Goal: Transaction & Acquisition: Book appointment/travel/reservation

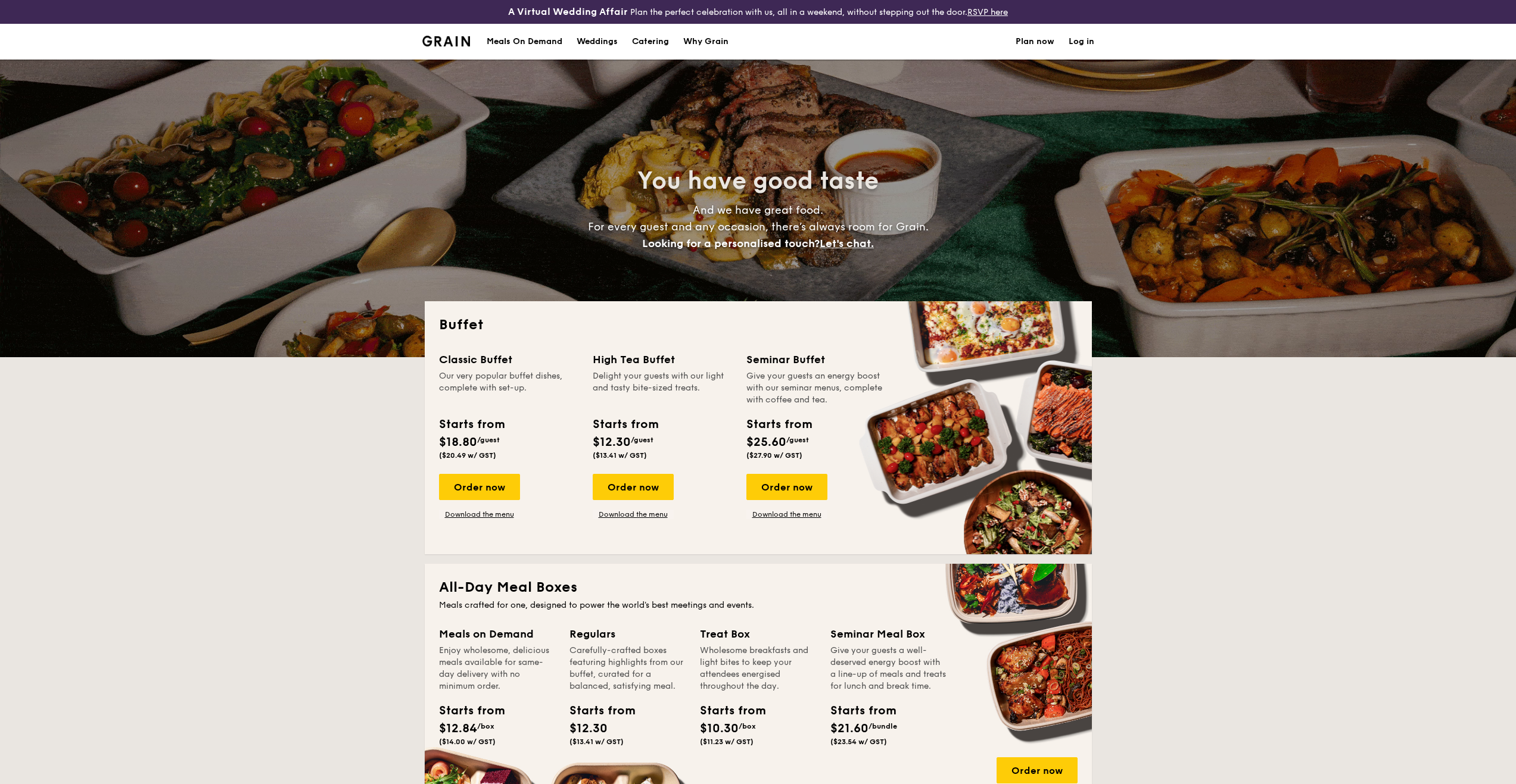
select select
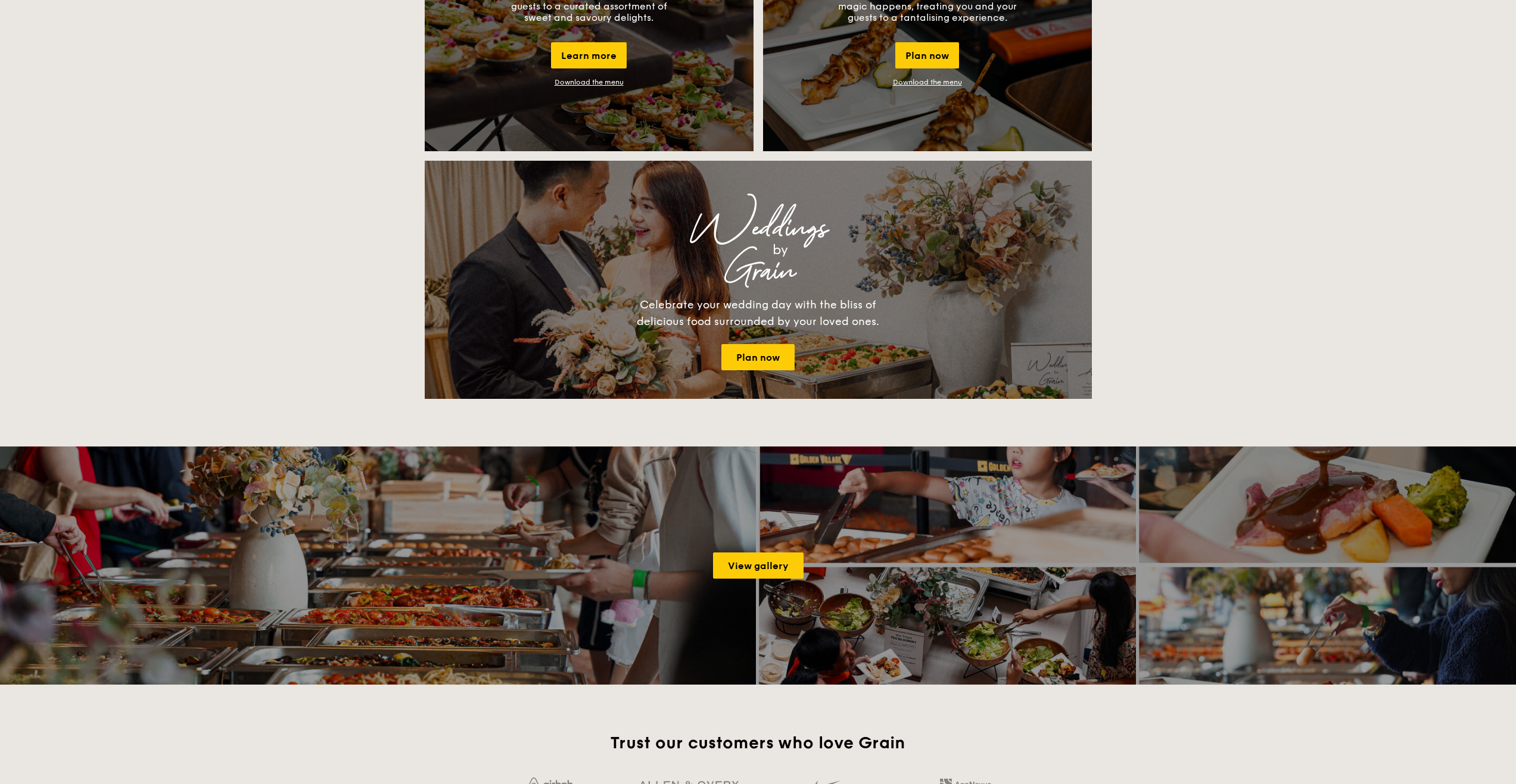
scroll to position [1786, 0]
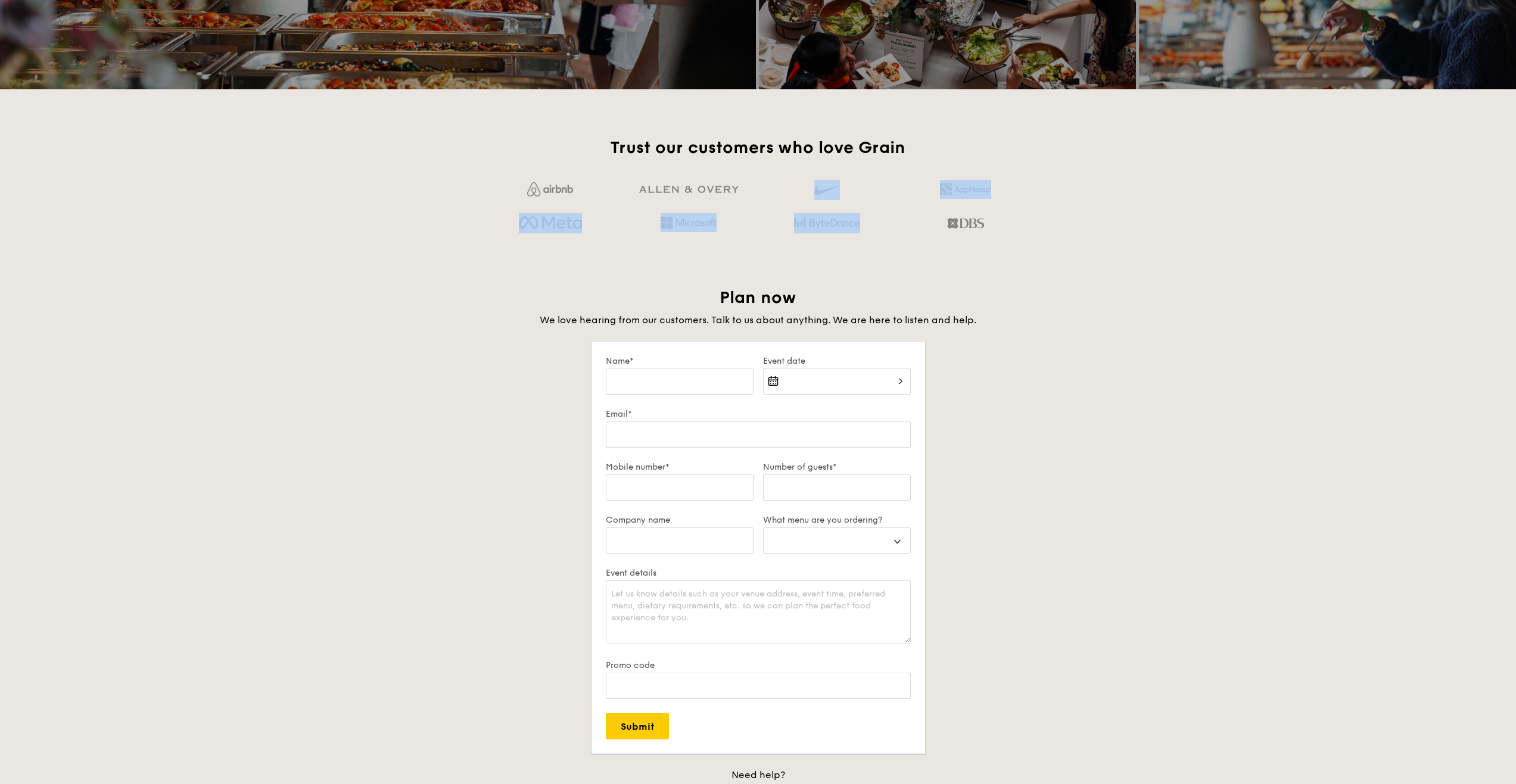
drag, startPoint x: 706, startPoint y: 194, endPoint x: 847, endPoint y: 215, distance: 142.6
click at [844, 215] on div at bounding box center [757, 206] width 554 height 67
click at [862, 219] on div at bounding box center [826, 222] width 138 height 19
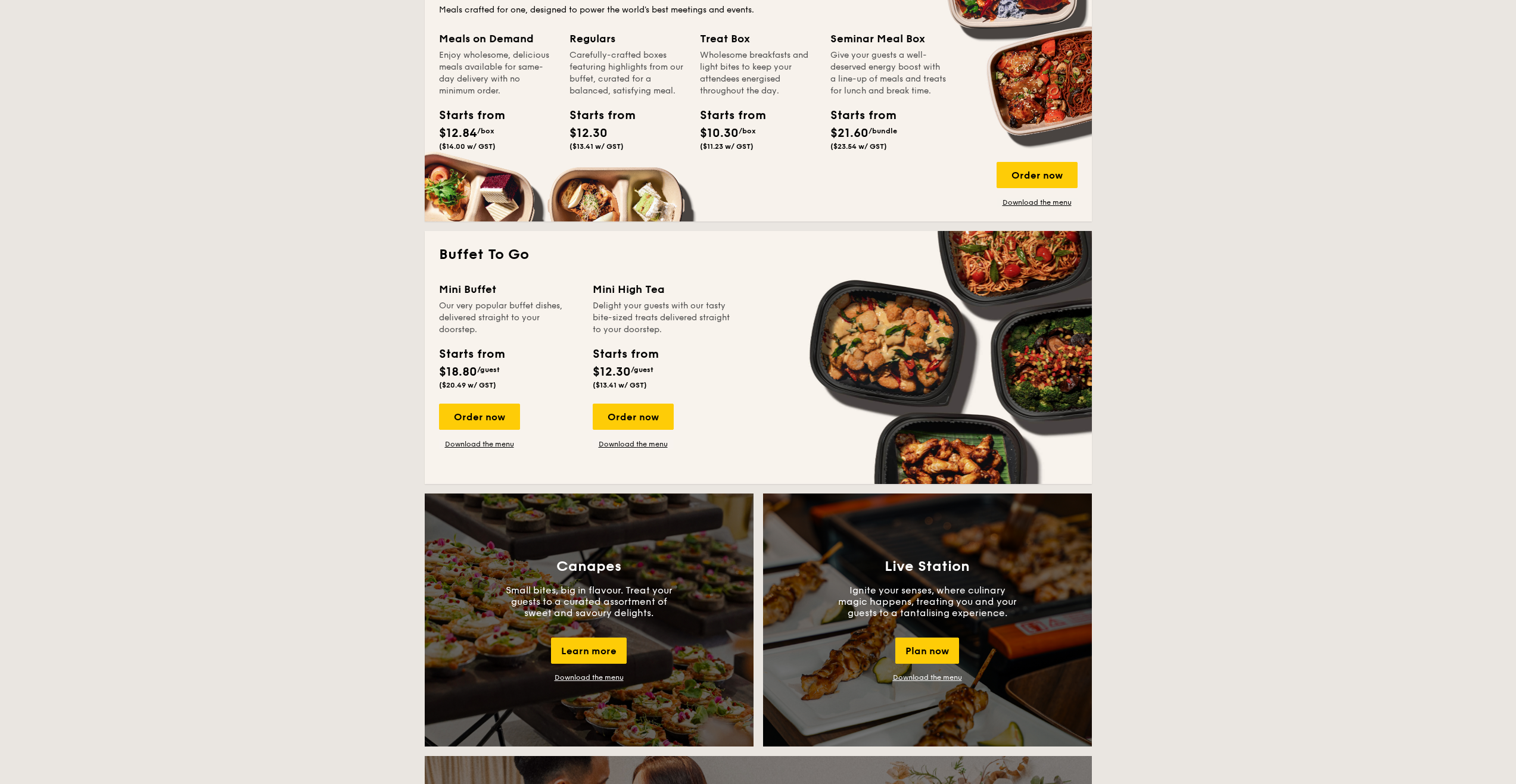
scroll to position [0, 0]
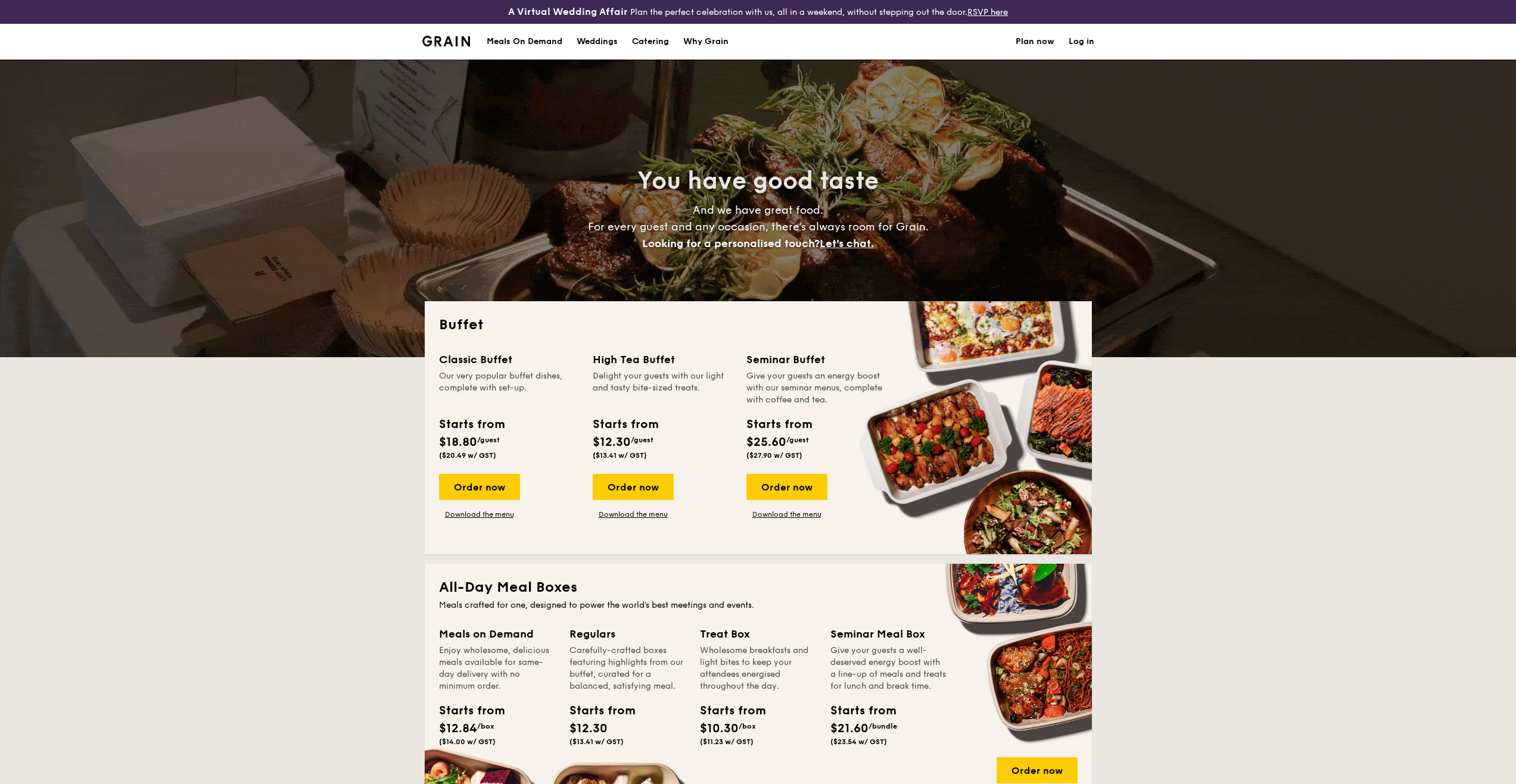
click at [629, 43] on link "Catering" at bounding box center [650, 41] width 51 height 36
click at [664, 51] on h1 "Catering" at bounding box center [650, 41] width 37 height 36
click at [550, 41] on div "Meals On Demand" at bounding box center [524, 41] width 76 height 36
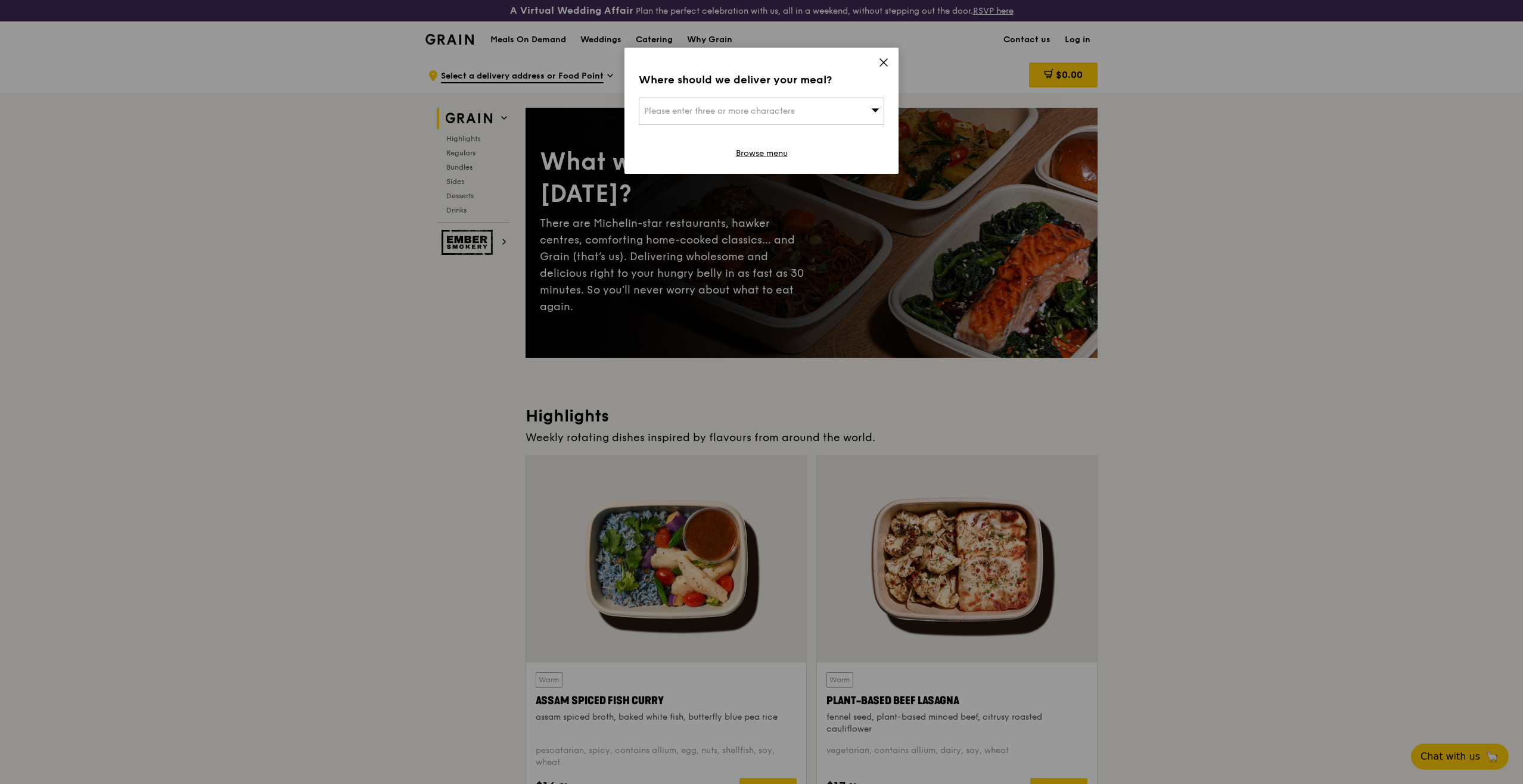
click at [881, 65] on icon at bounding box center [884, 63] width 11 height 11
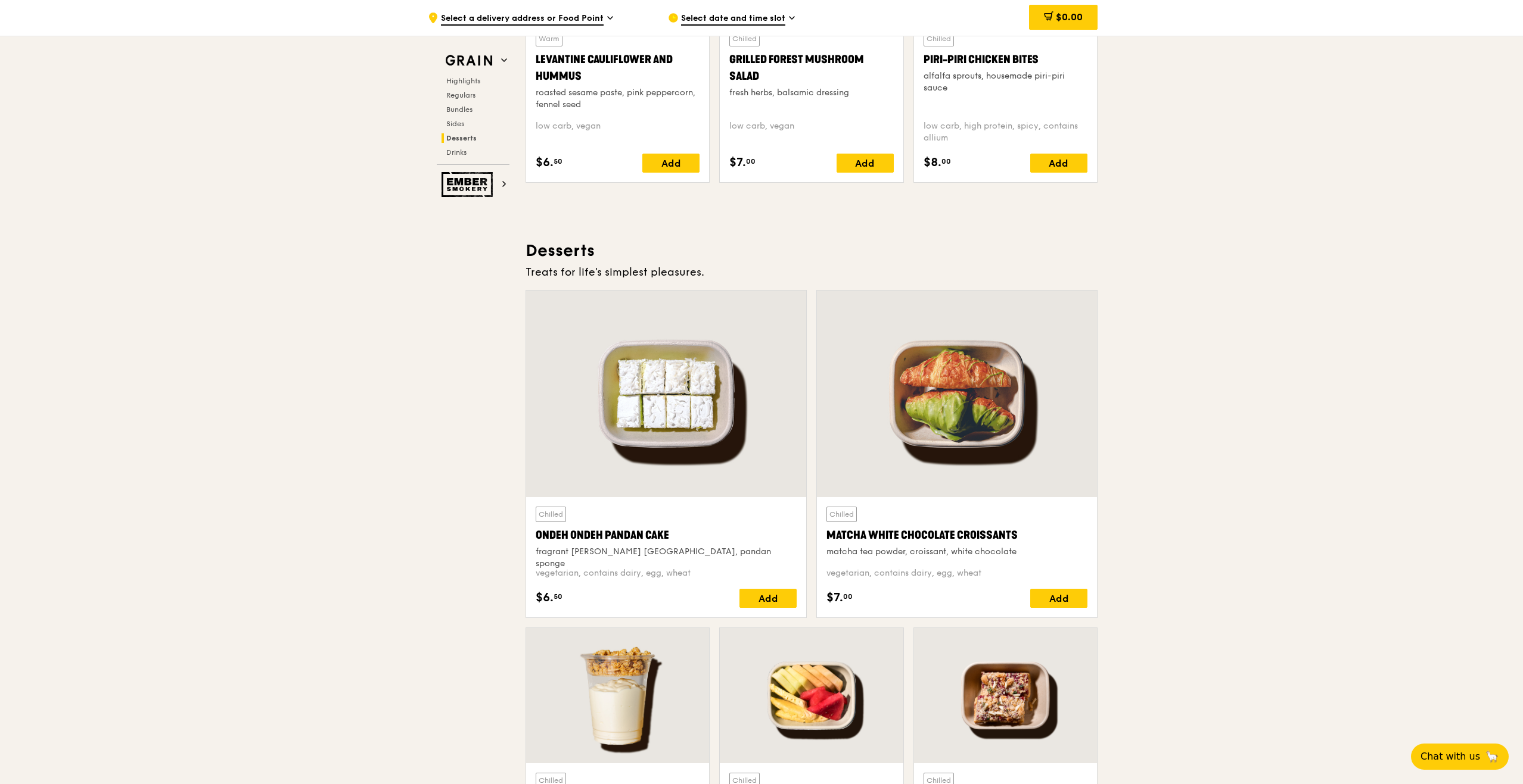
scroll to position [3573, 0]
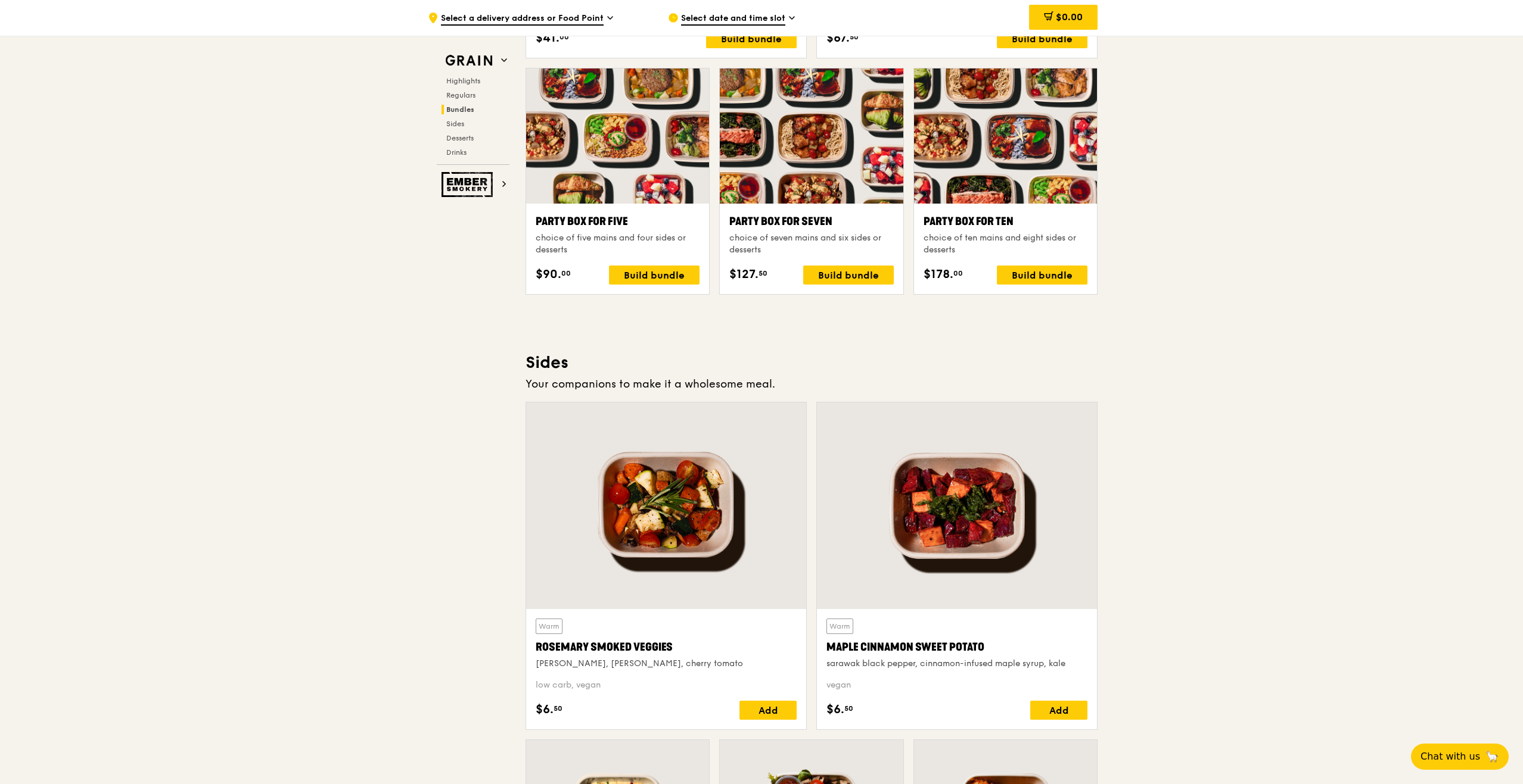
scroll to position [1191, 0]
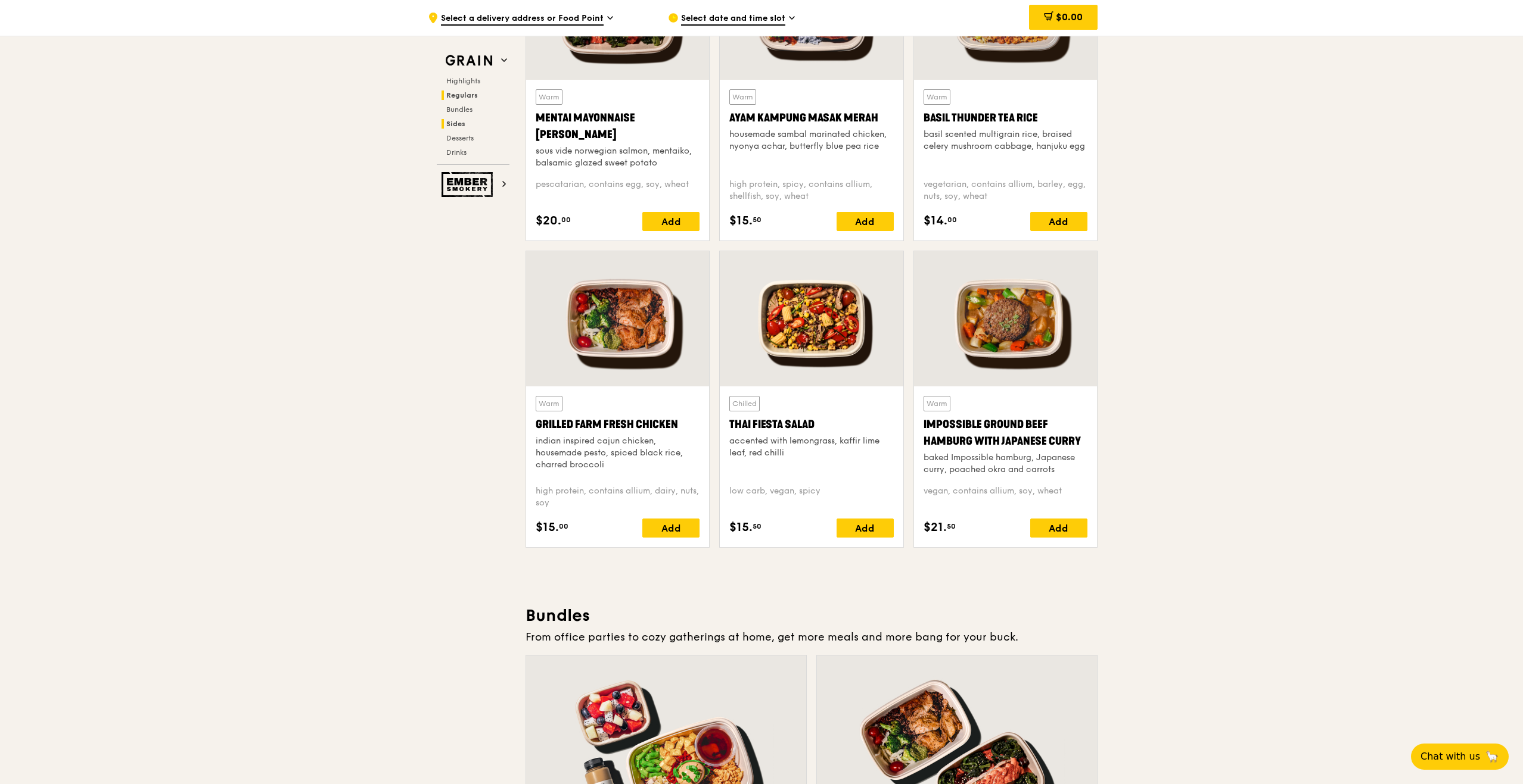
click at [446, 126] on span "Sides" at bounding box center [455, 123] width 19 height 8
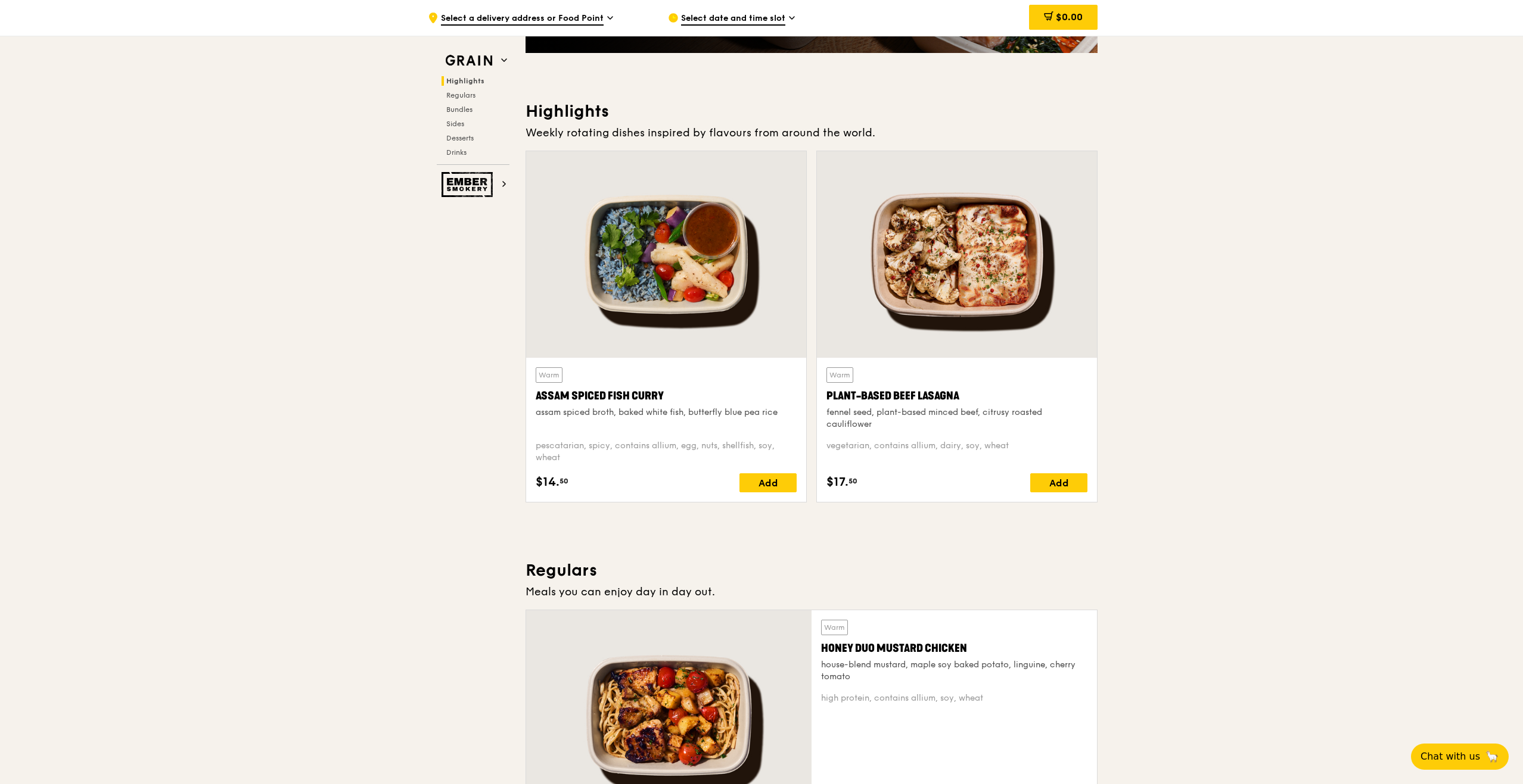
scroll to position [0, 0]
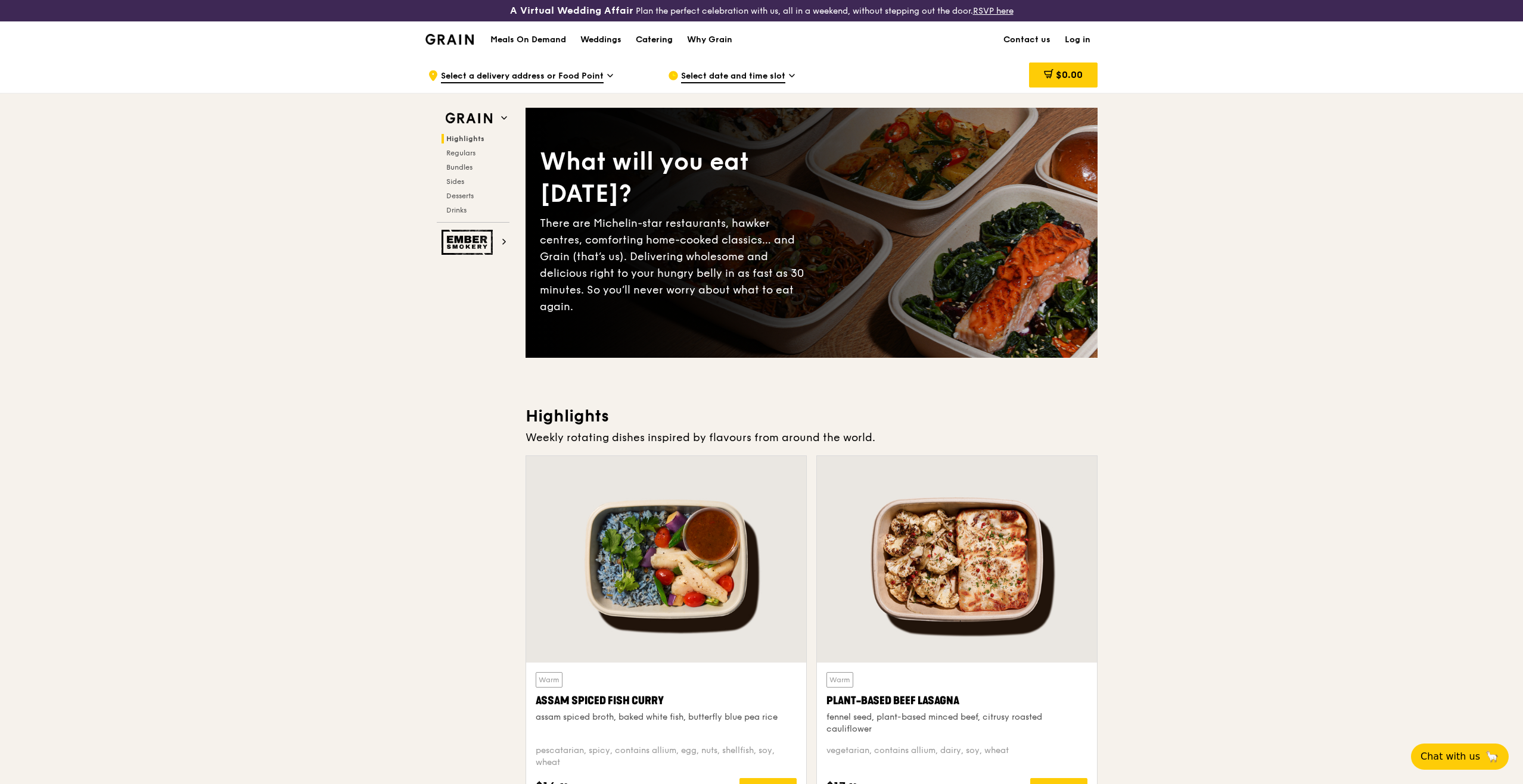
click at [666, 32] on div "Catering" at bounding box center [654, 40] width 37 height 36
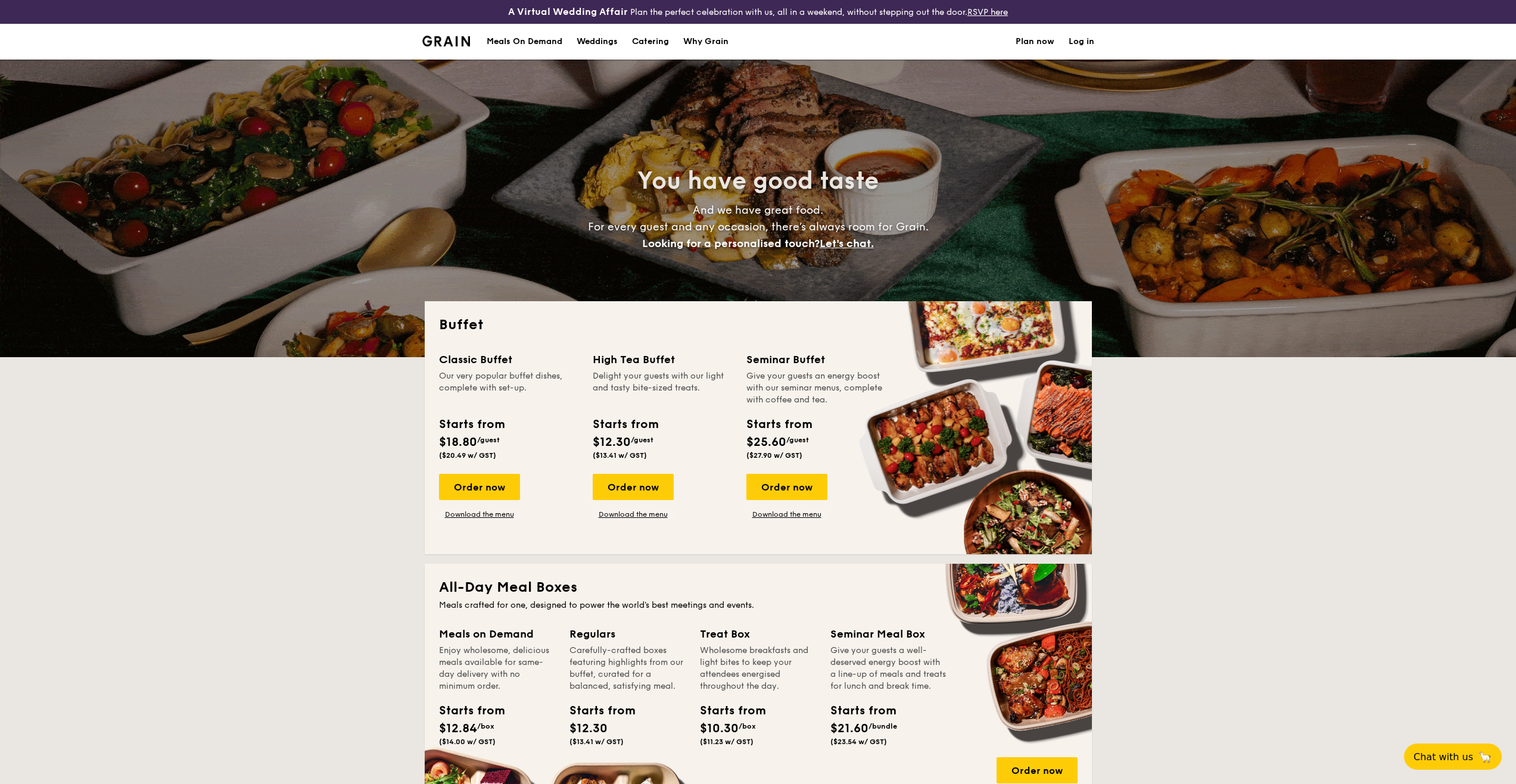
select select
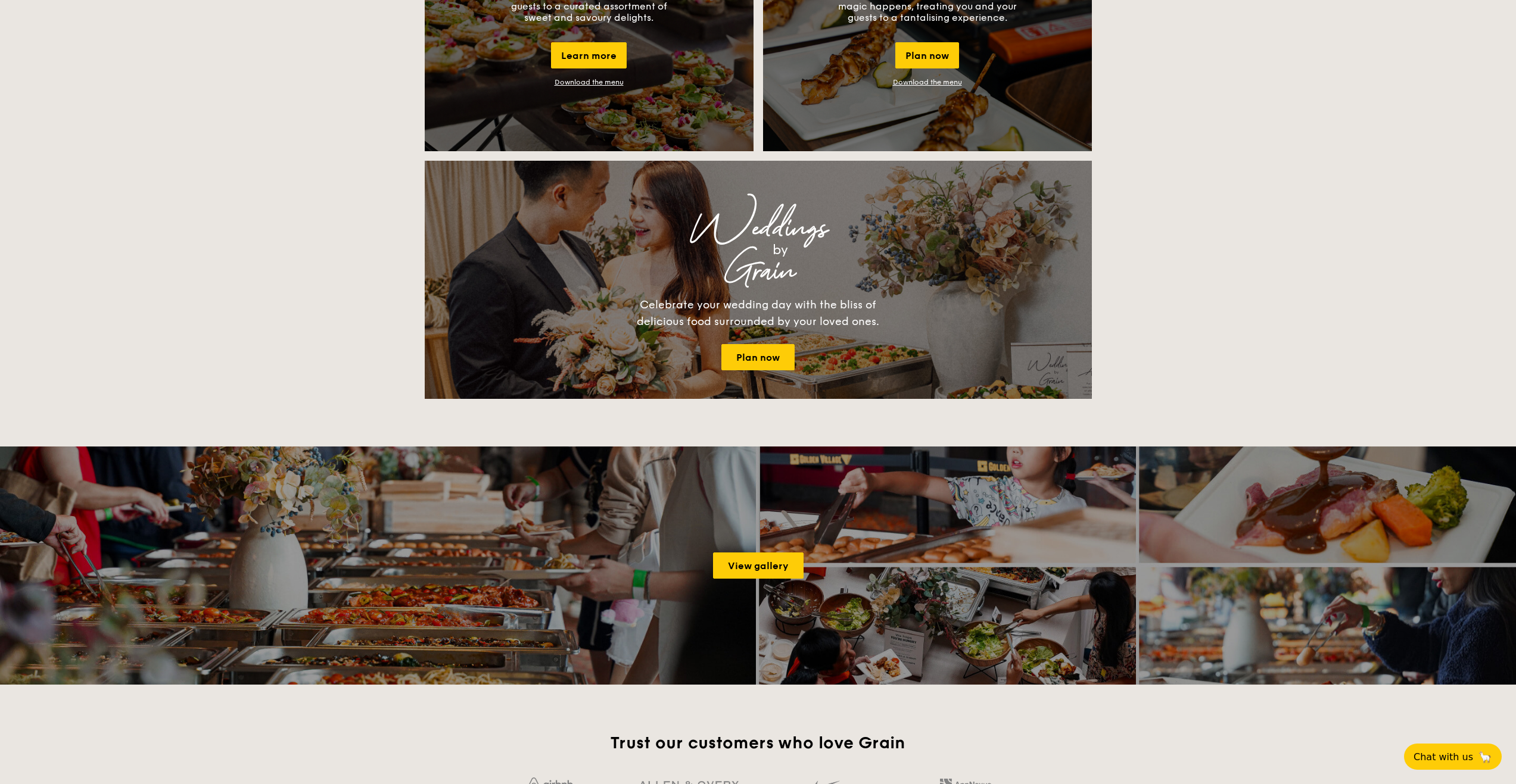
scroll to position [595, 0]
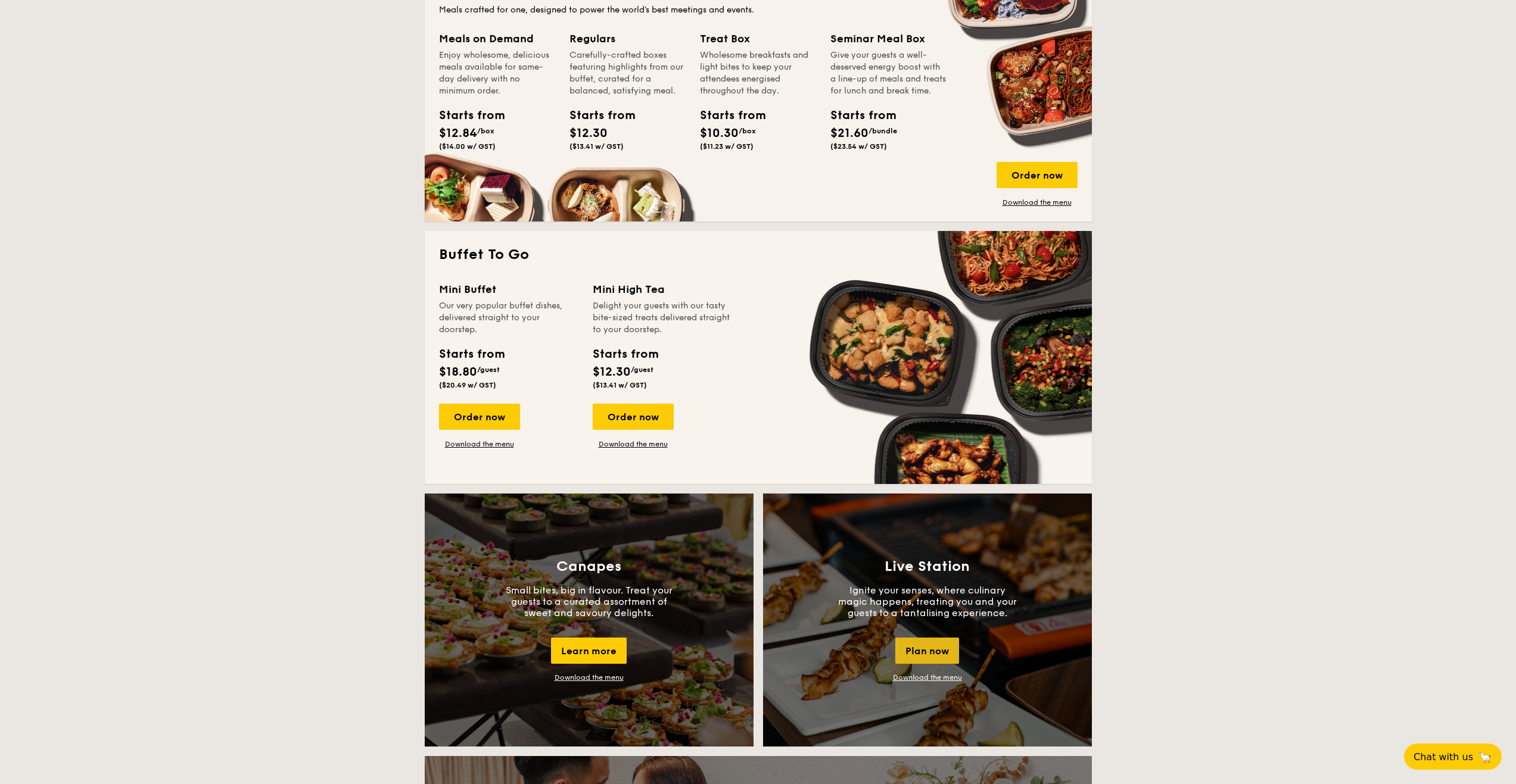
click at [926, 655] on div "Plan now" at bounding box center [926, 650] width 64 height 26
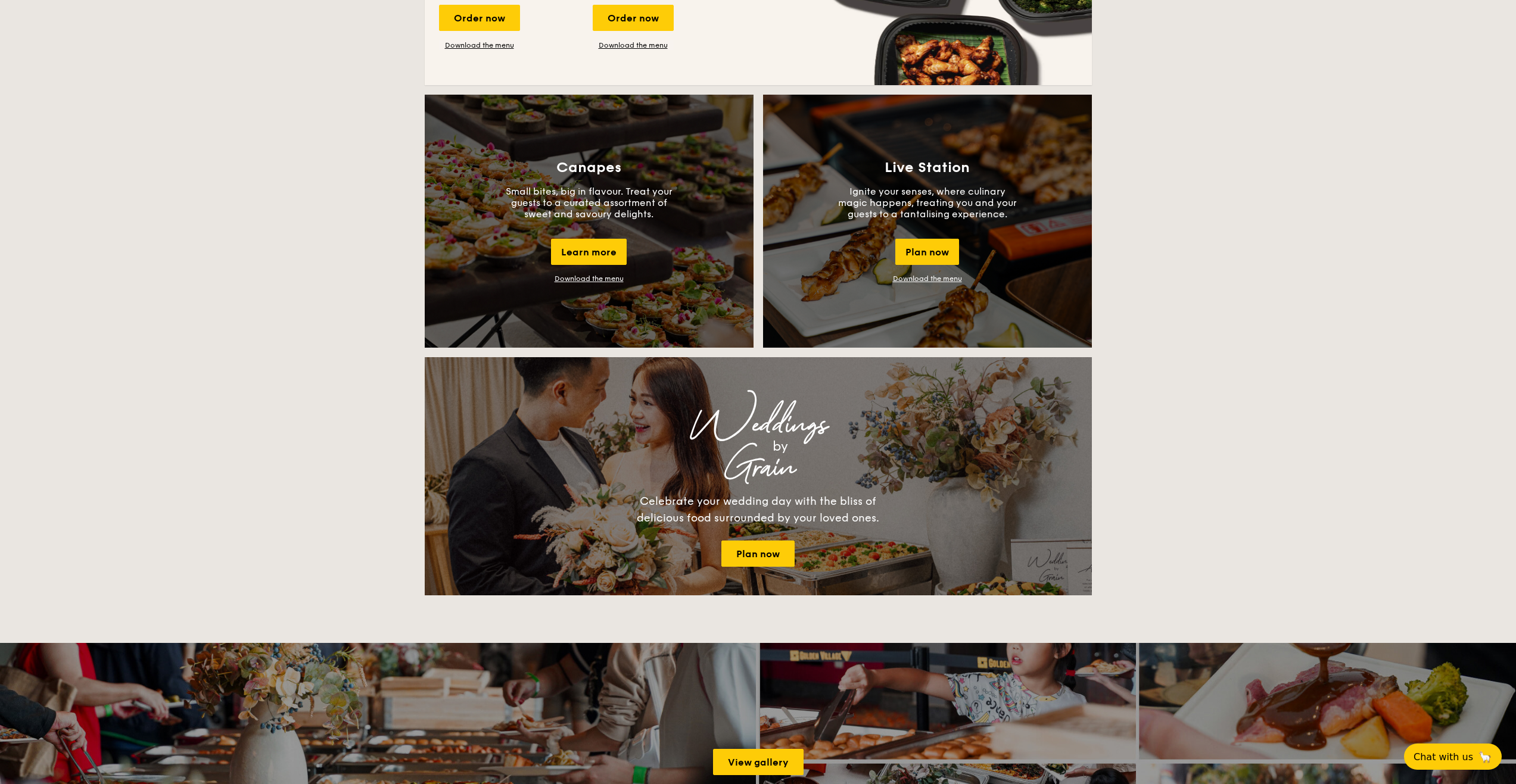
scroll to position [877, 0]
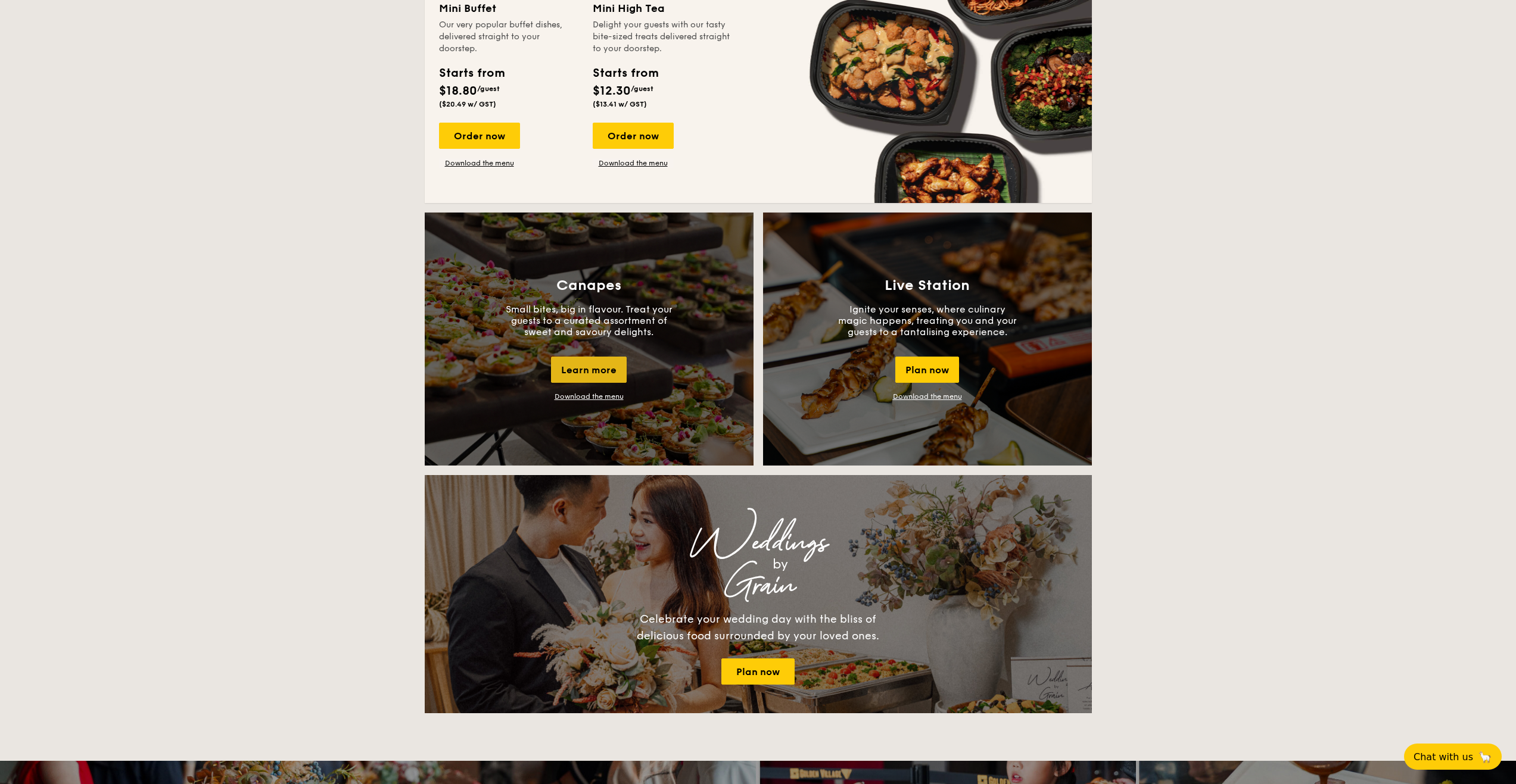
click at [613, 365] on div "Learn more" at bounding box center [589, 369] width 76 height 26
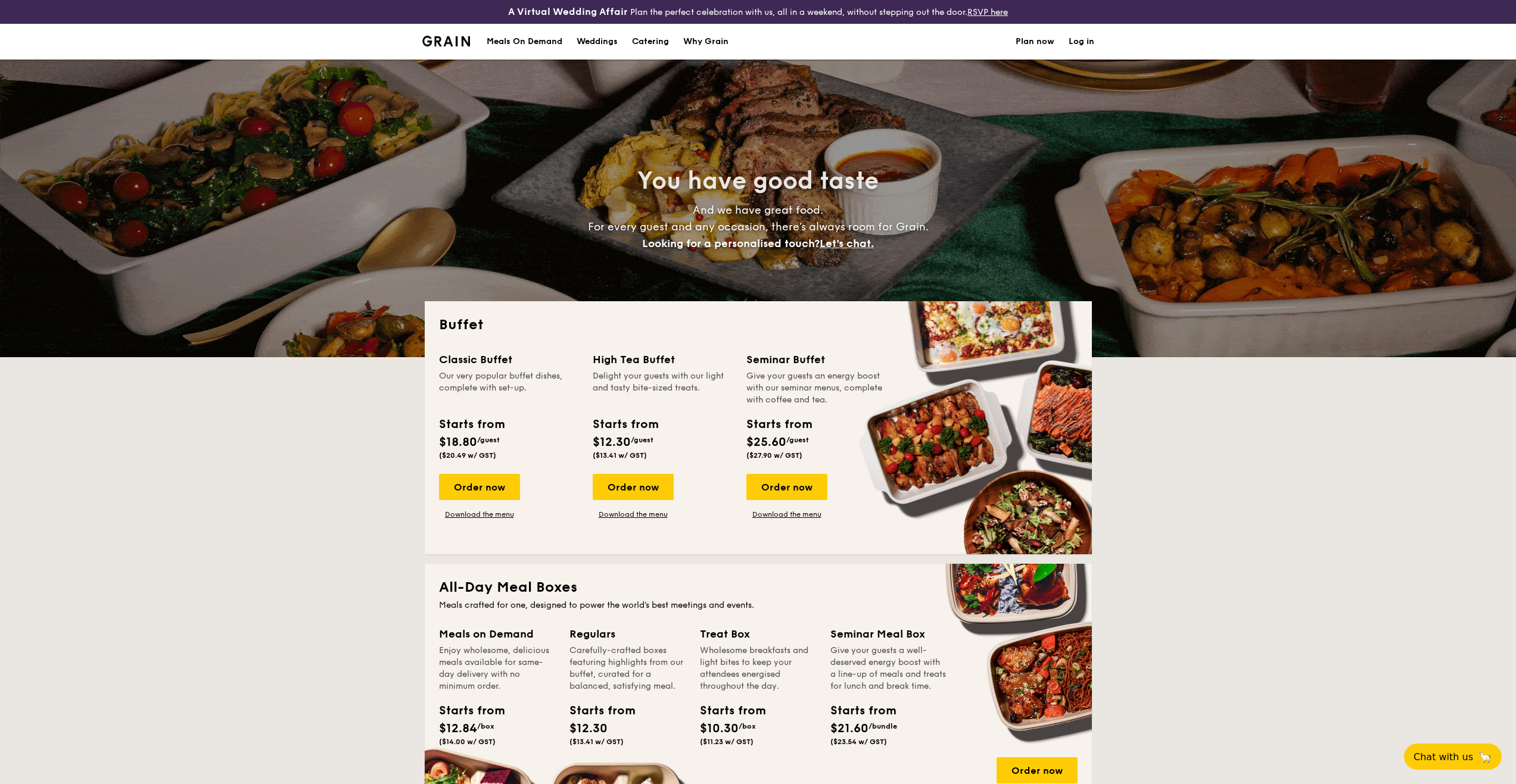
scroll to position [595, 0]
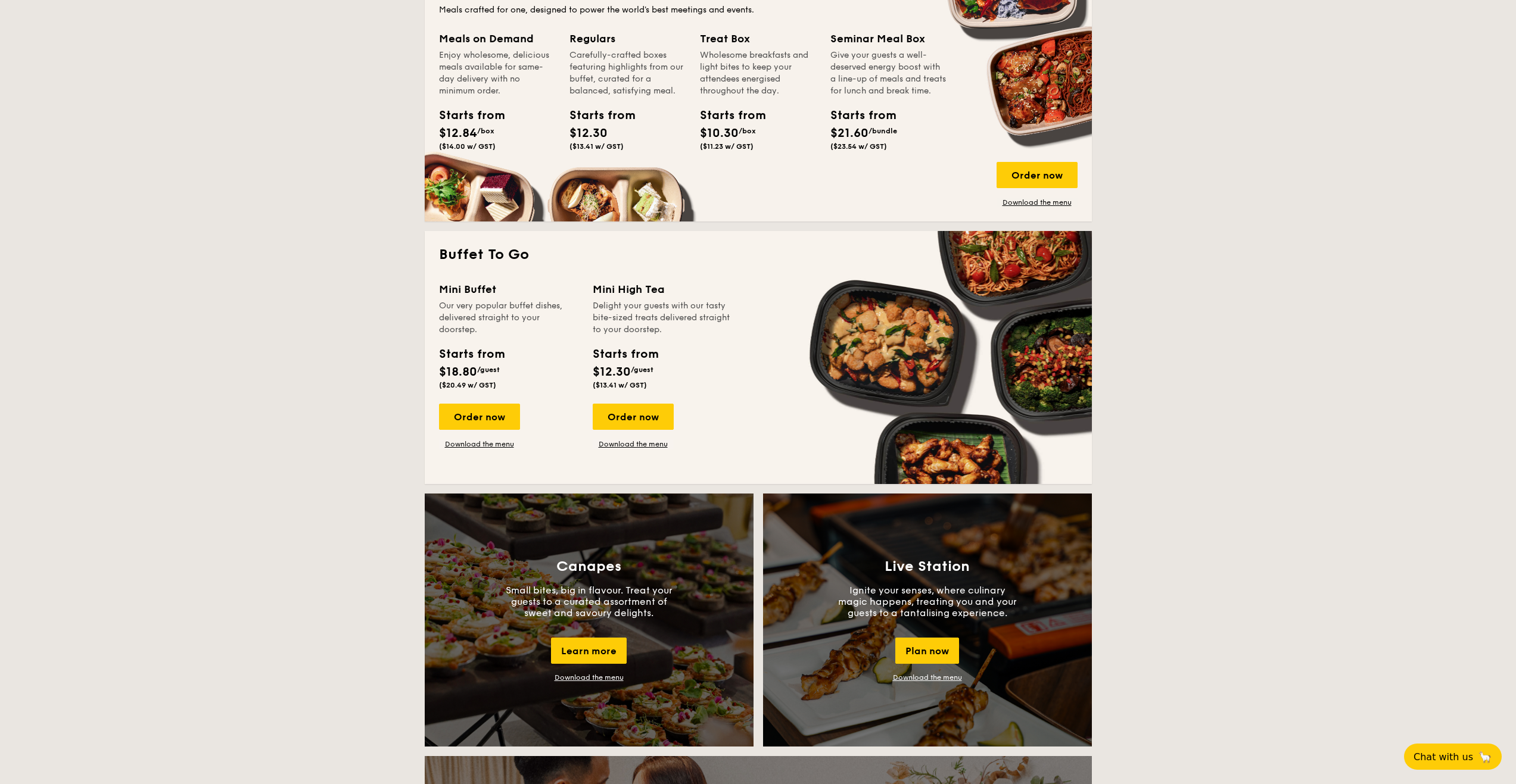
click at [554, 444] on div "Order now Download the menu" at bounding box center [509, 426] width 140 height 45
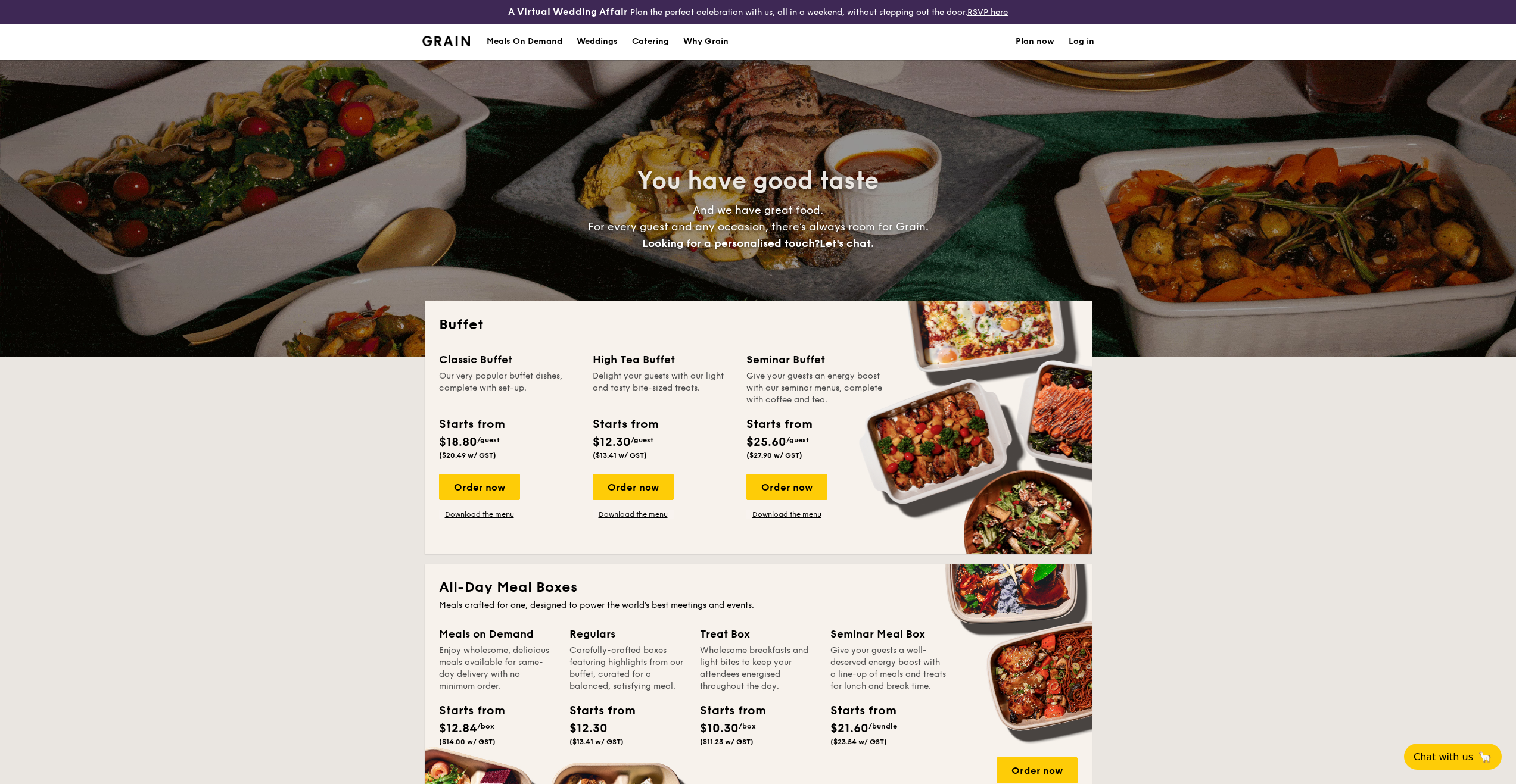
click at [550, 43] on div "Meals On Demand" at bounding box center [524, 41] width 76 height 36
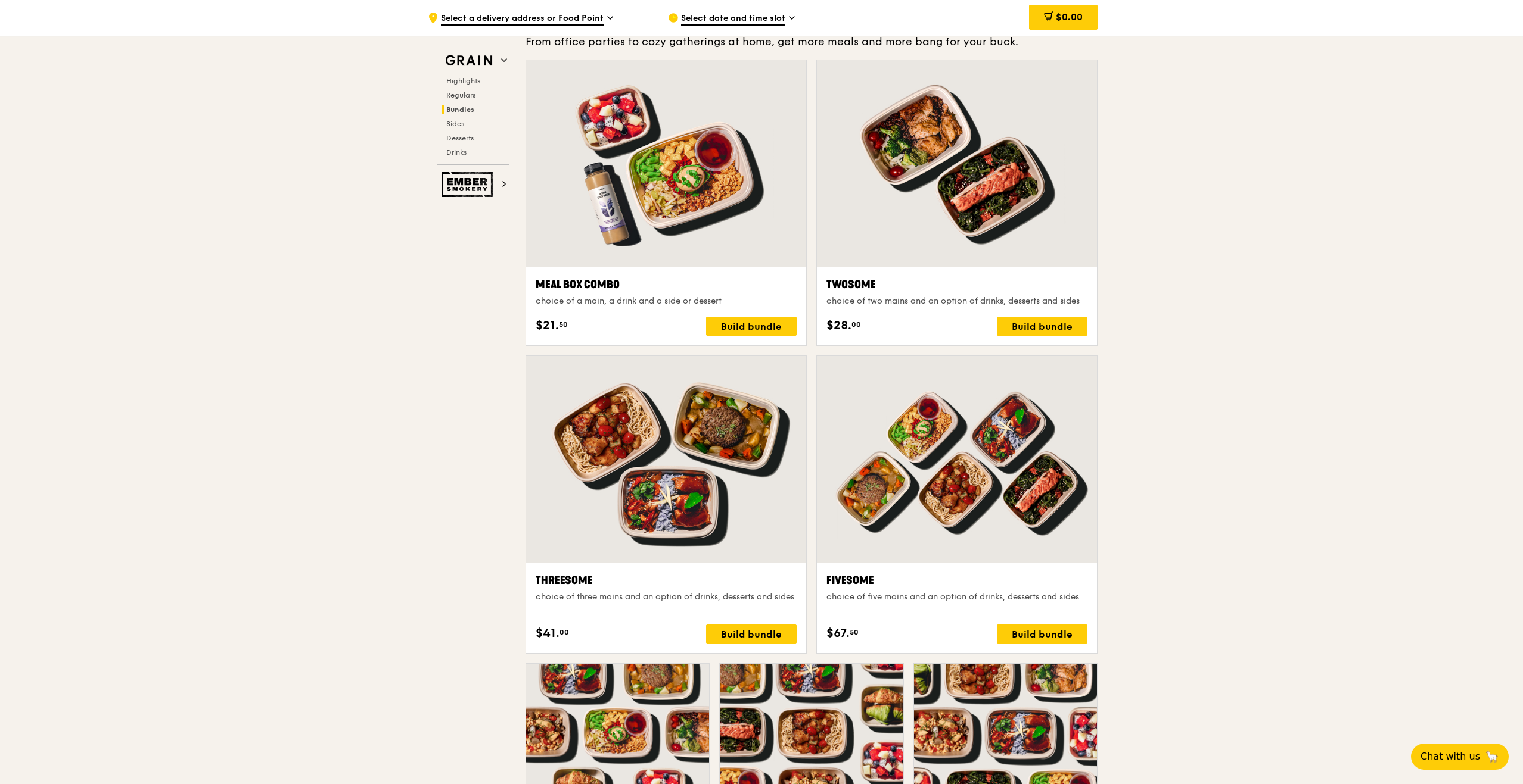
scroll to position [2382, 0]
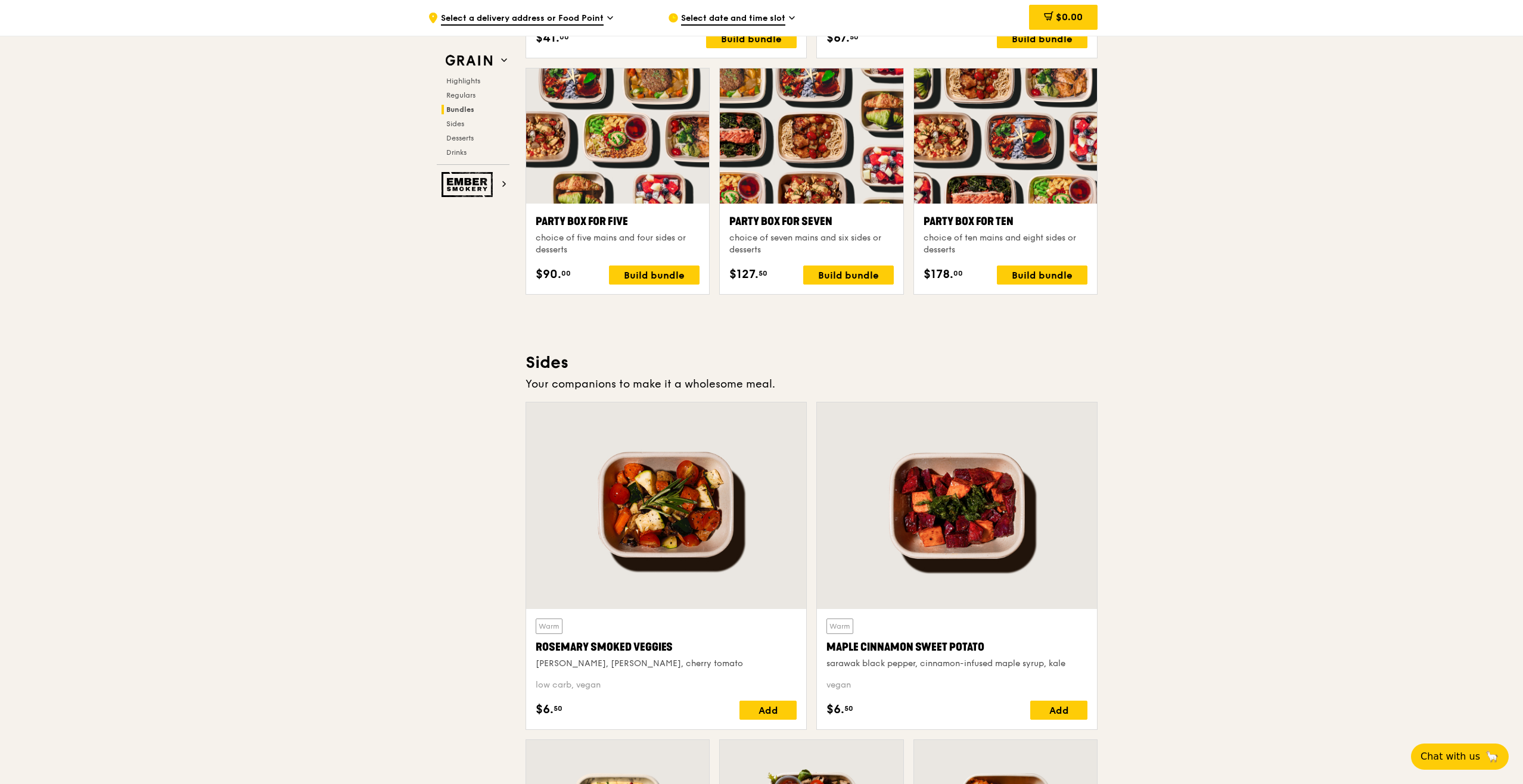
click at [1291, 567] on div ".cls-1 { fill: none; stroke: #fff; stroke-linecap: round; stroke-linejoin: roun…" at bounding box center [761, 195] width 1523 height 5040
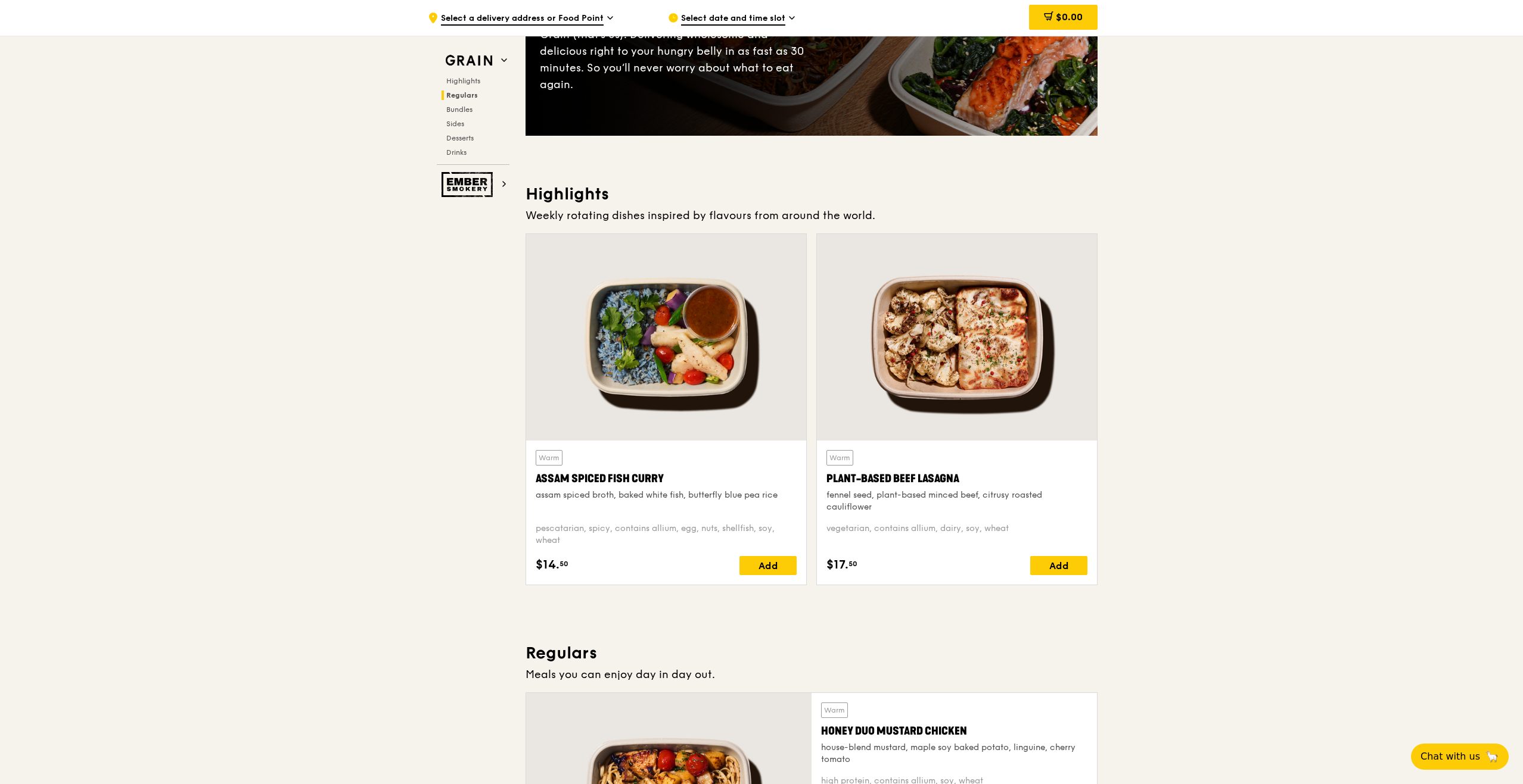
scroll to position [0, 0]
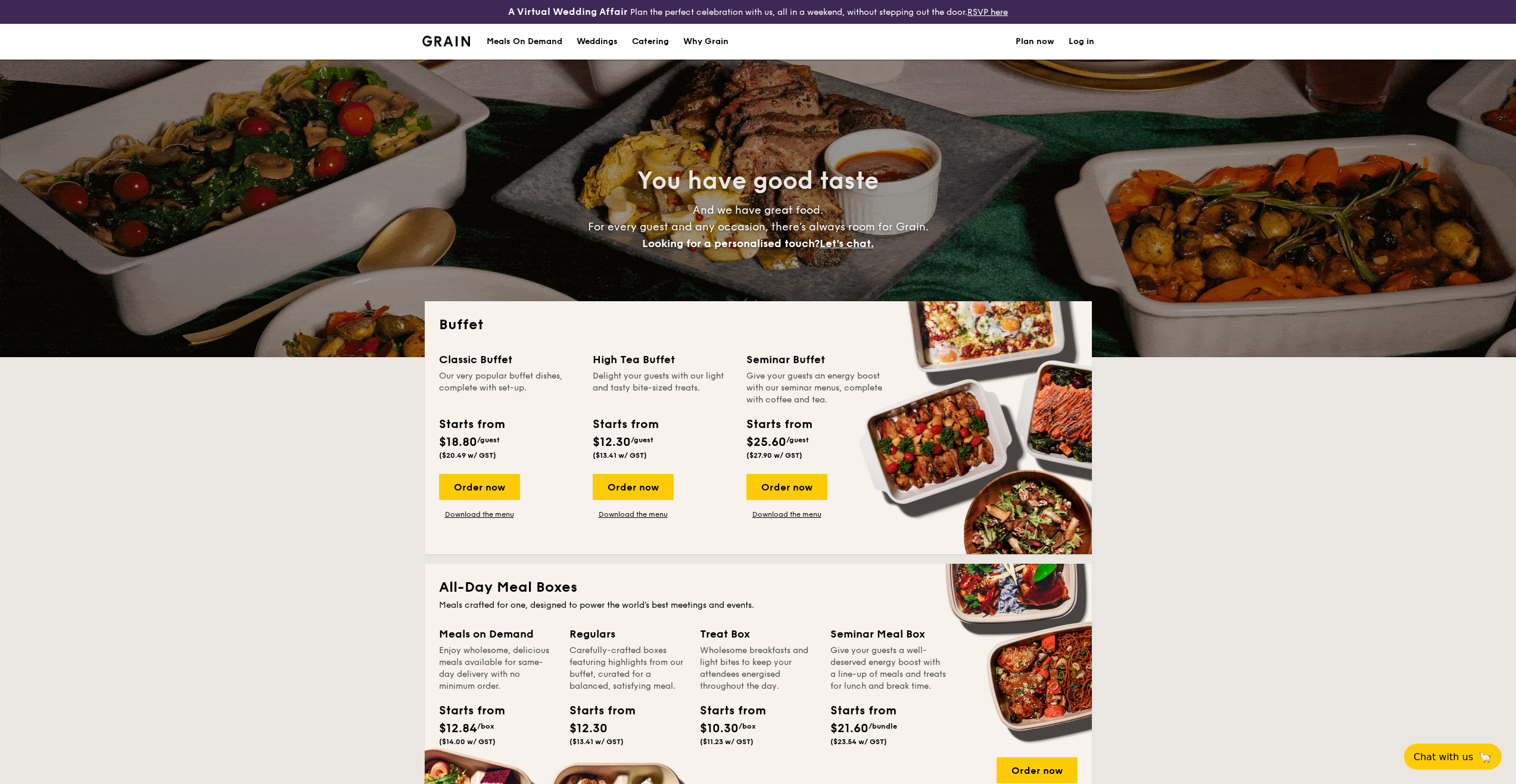
select select
